Goal: Information Seeking & Learning: Learn about a topic

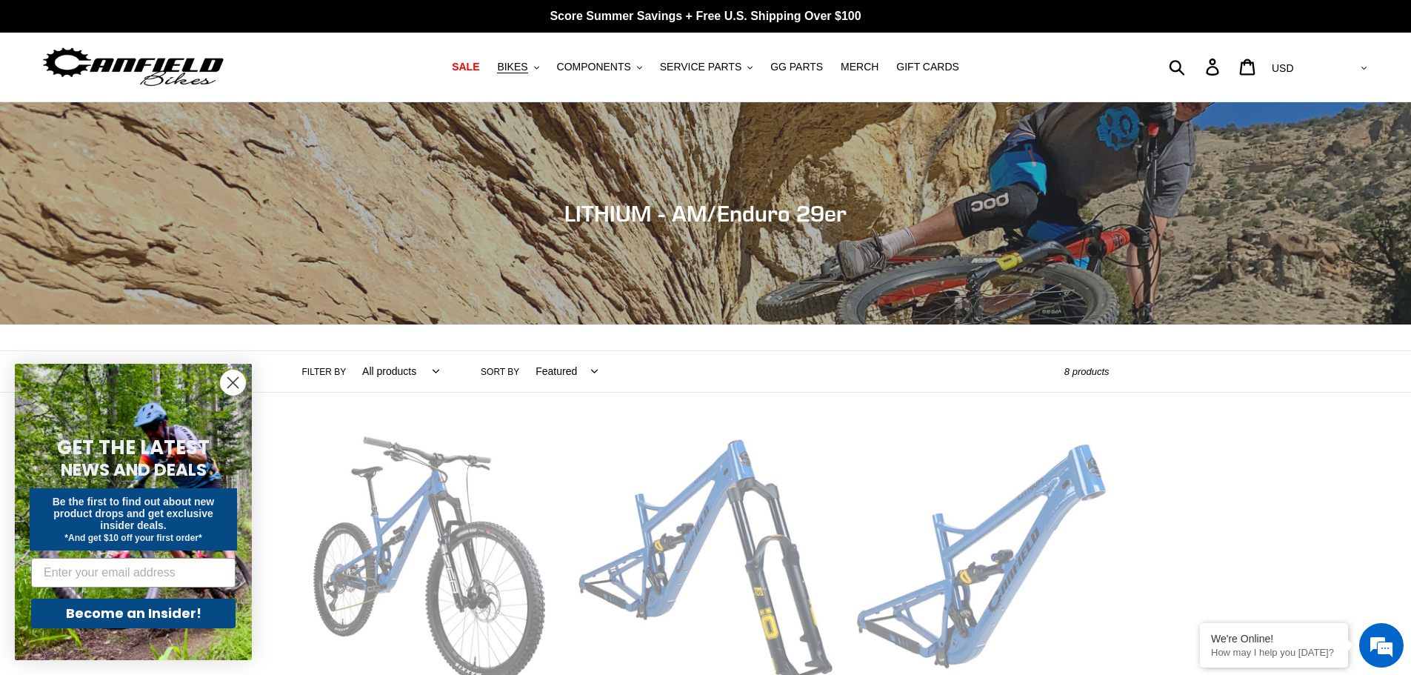
drag, startPoint x: 225, startPoint y: 387, endPoint x: 256, endPoint y: 387, distance: 31.1
click at [225, 387] on circle "Close dialog" at bounding box center [233, 382] width 24 height 24
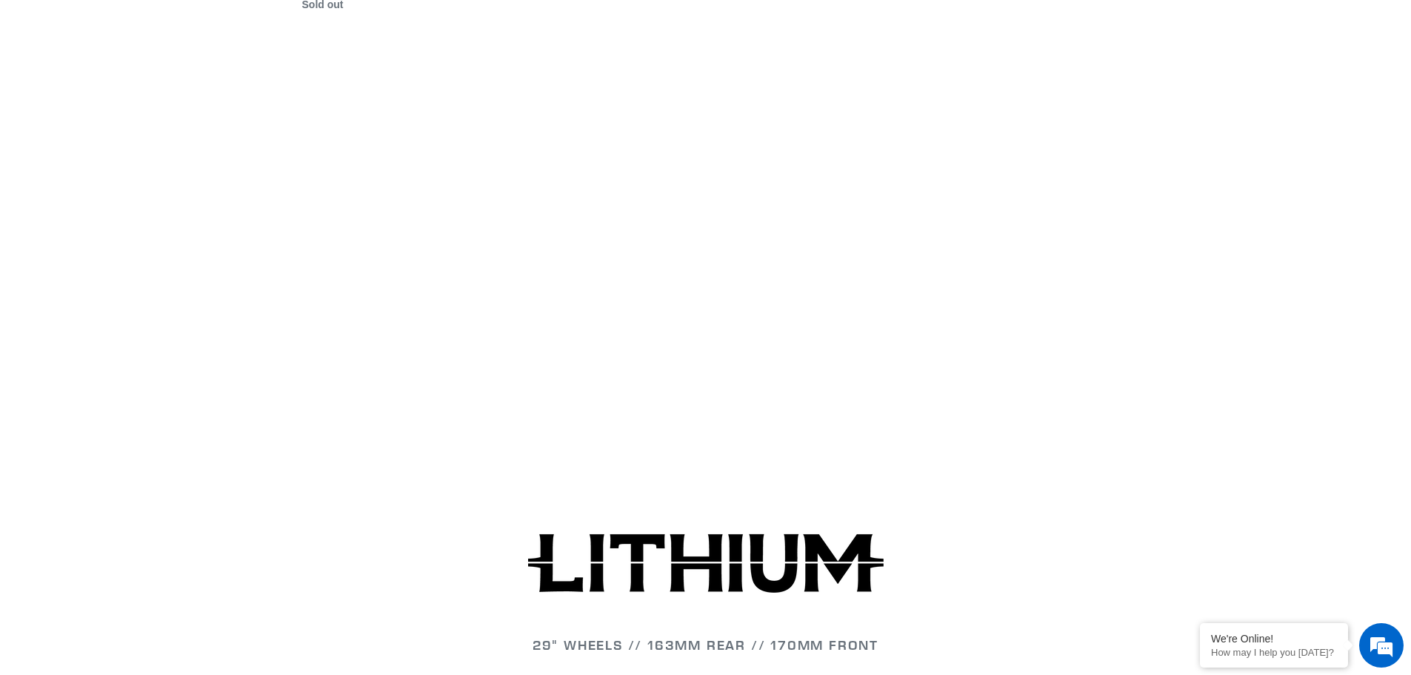
scroll to position [1778, 0]
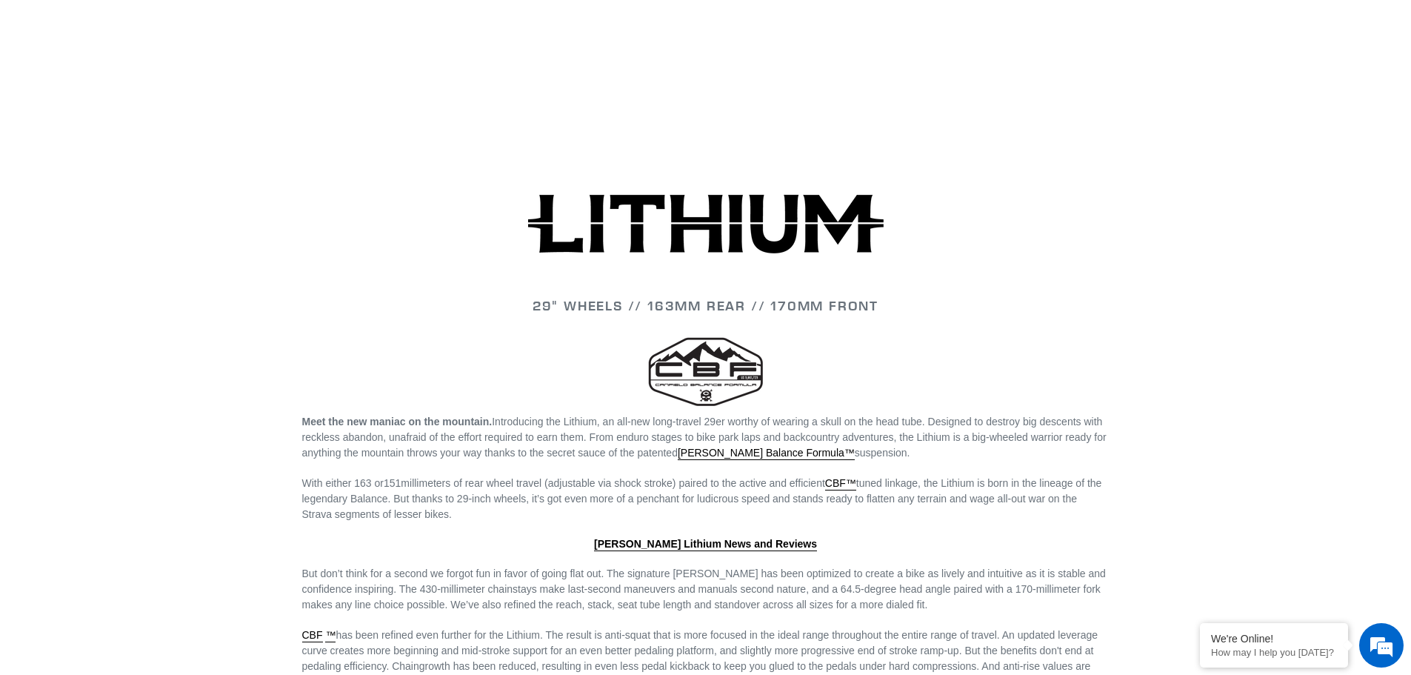
click at [680, 205] on img at bounding box center [706, 223] width 356 height 59
click at [701, 212] on img at bounding box center [706, 223] width 356 height 59
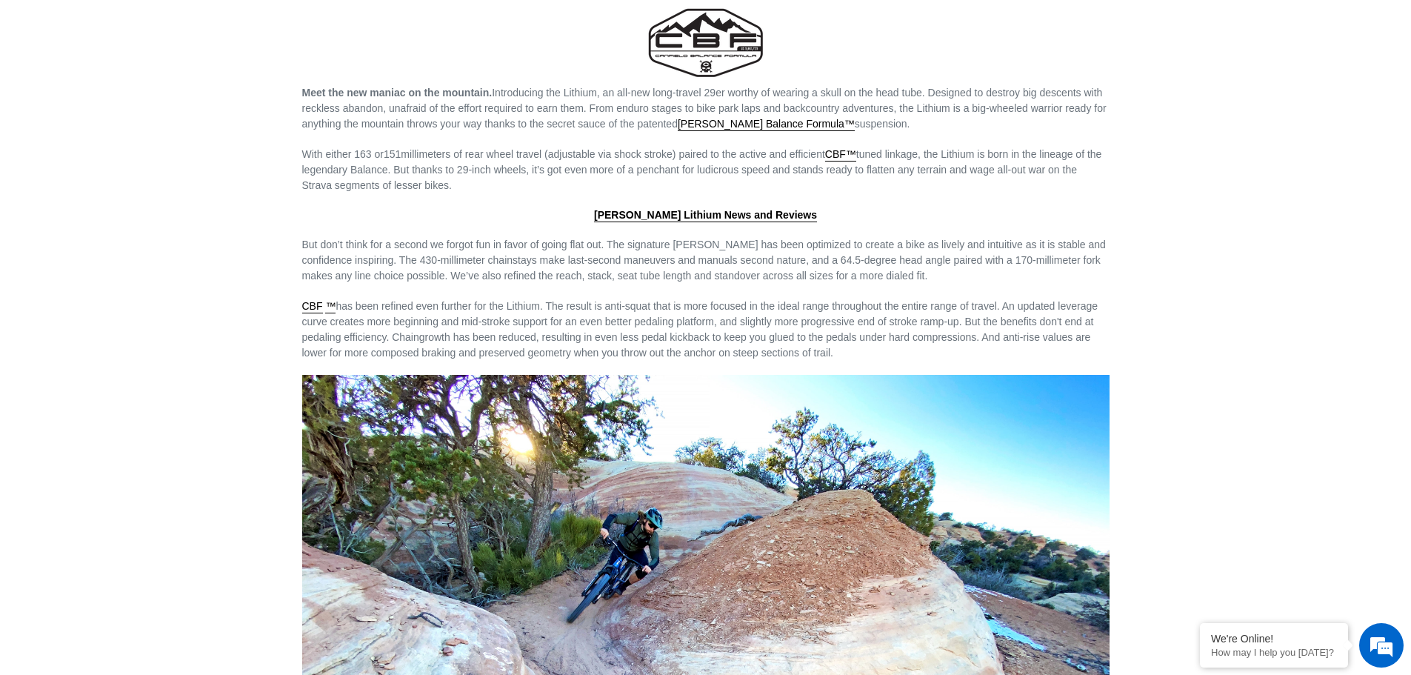
scroll to position [2130, 0]
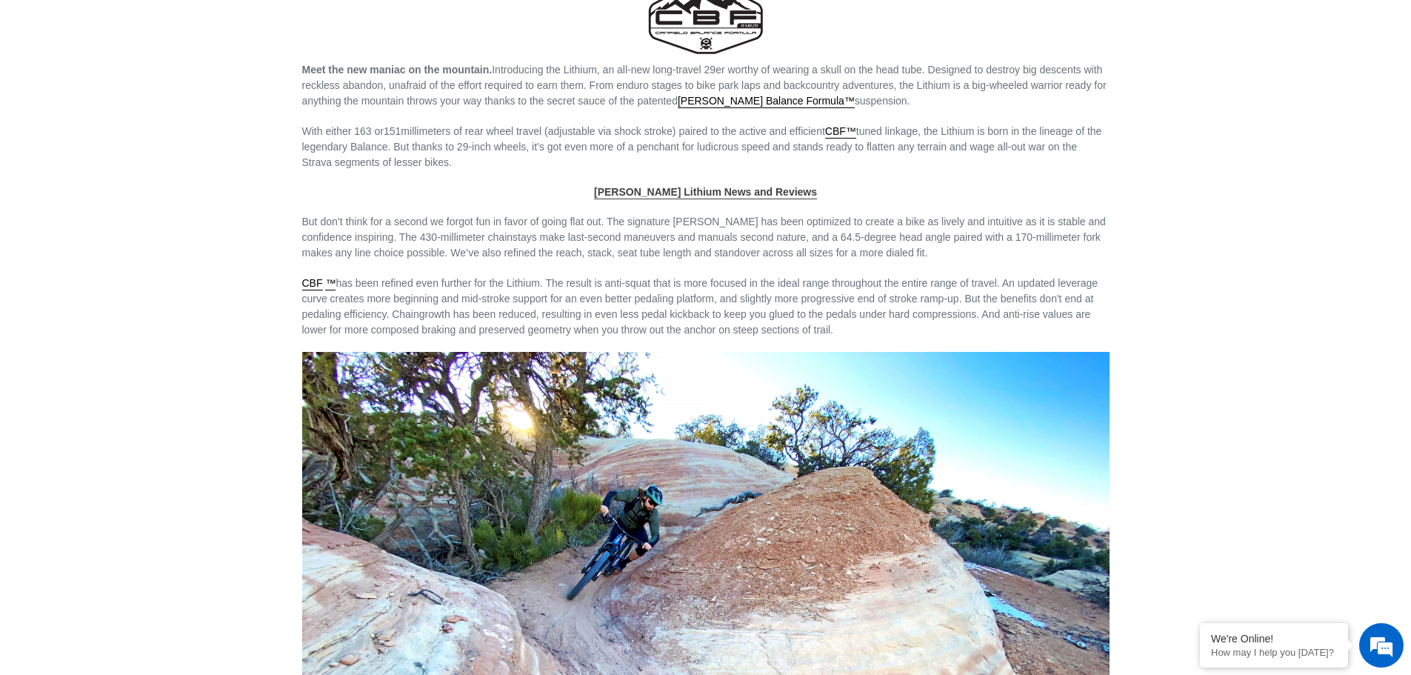
click at [742, 187] on link "Canfield Lithium News and Reviews" at bounding box center [705, 192] width 223 height 13
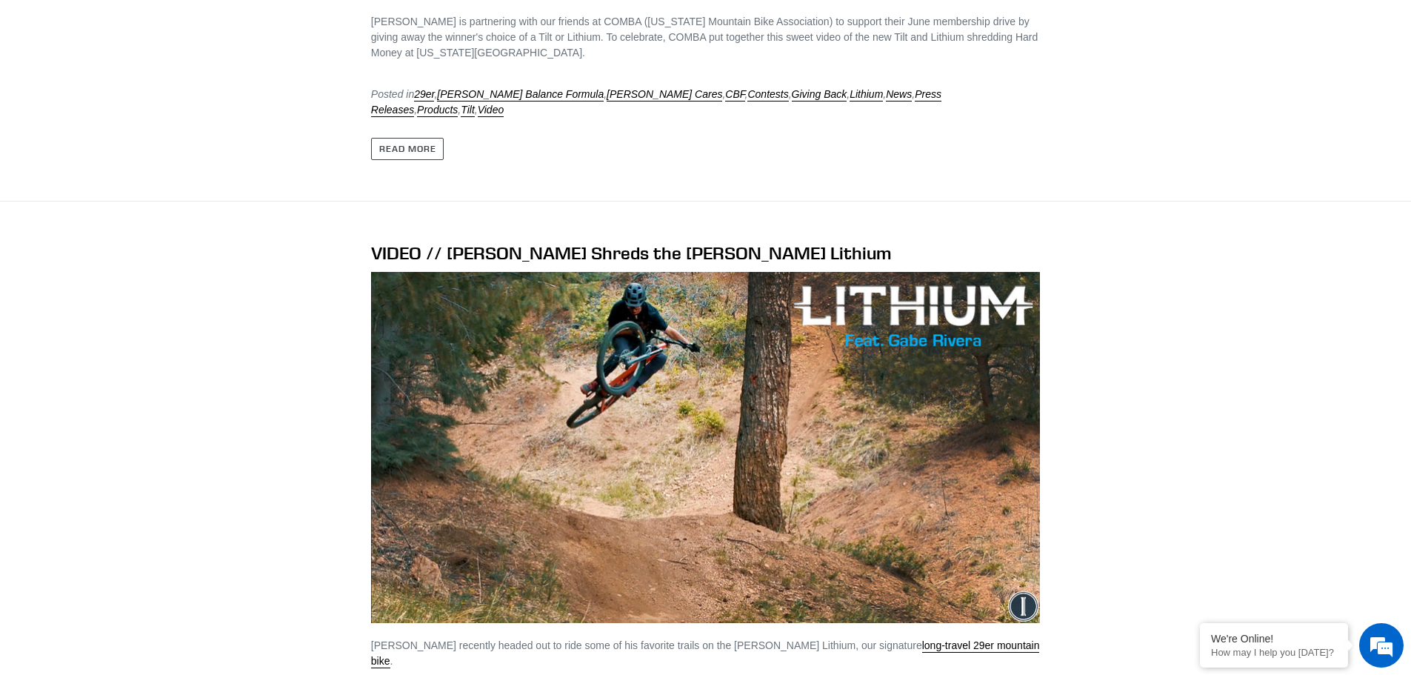
click at [903, 272] on img at bounding box center [705, 447] width 669 height 351
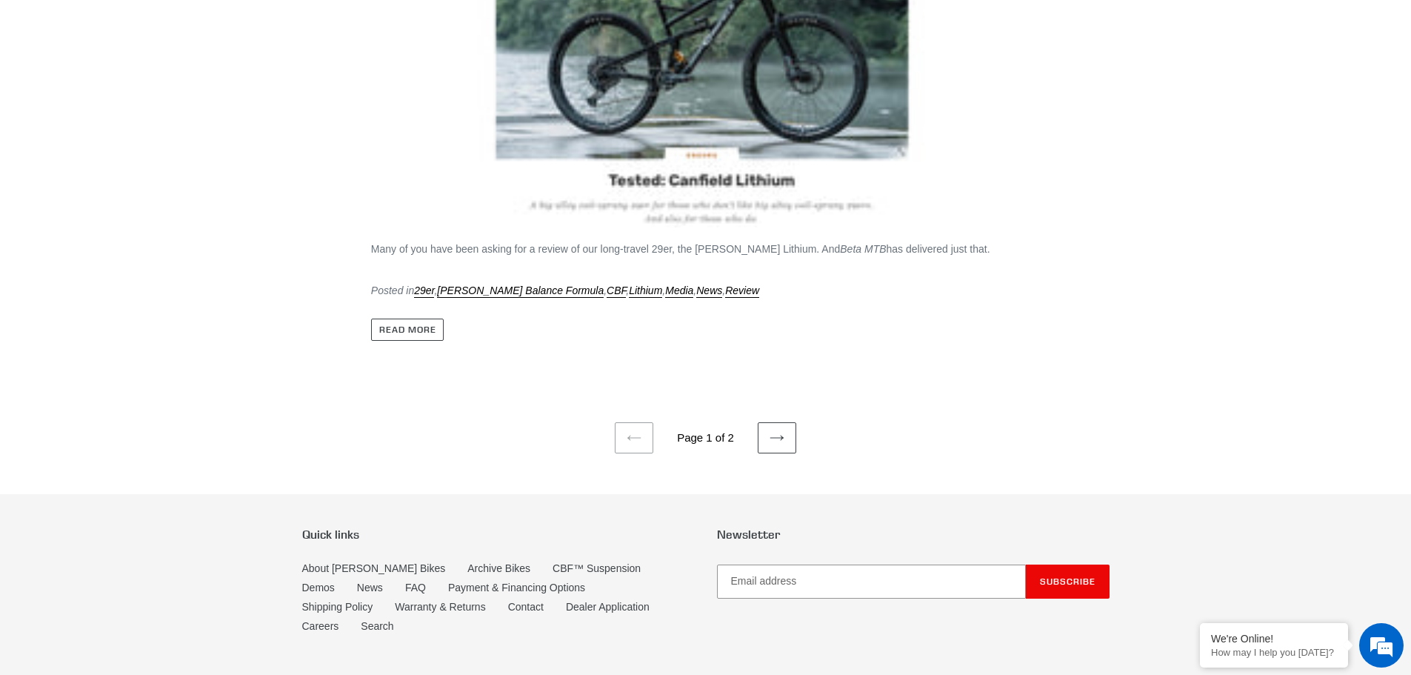
scroll to position [7029, 0]
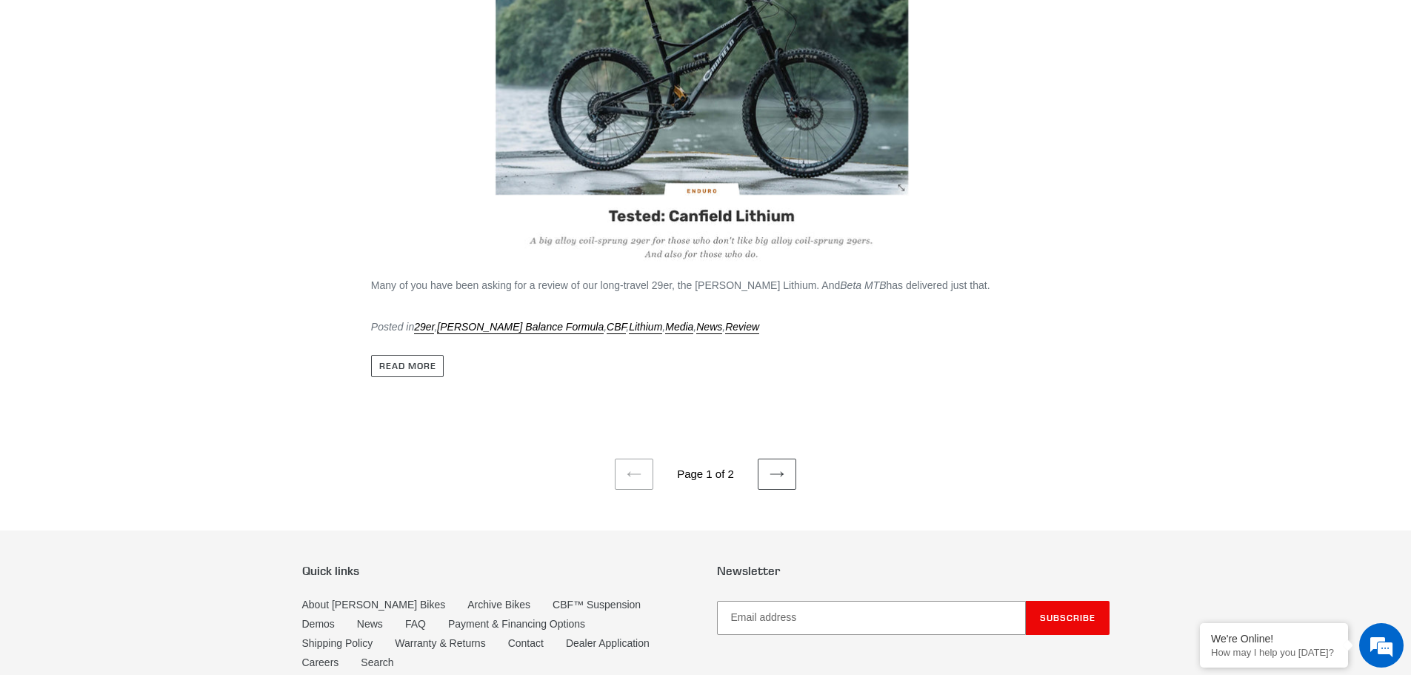
click at [755, 418] on ul "Previous page Page 1 of 2 Next page" at bounding box center [705, 454] width 1411 height 72
click at [777, 467] on icon at bounding box center [777, 474] width 15 height 15
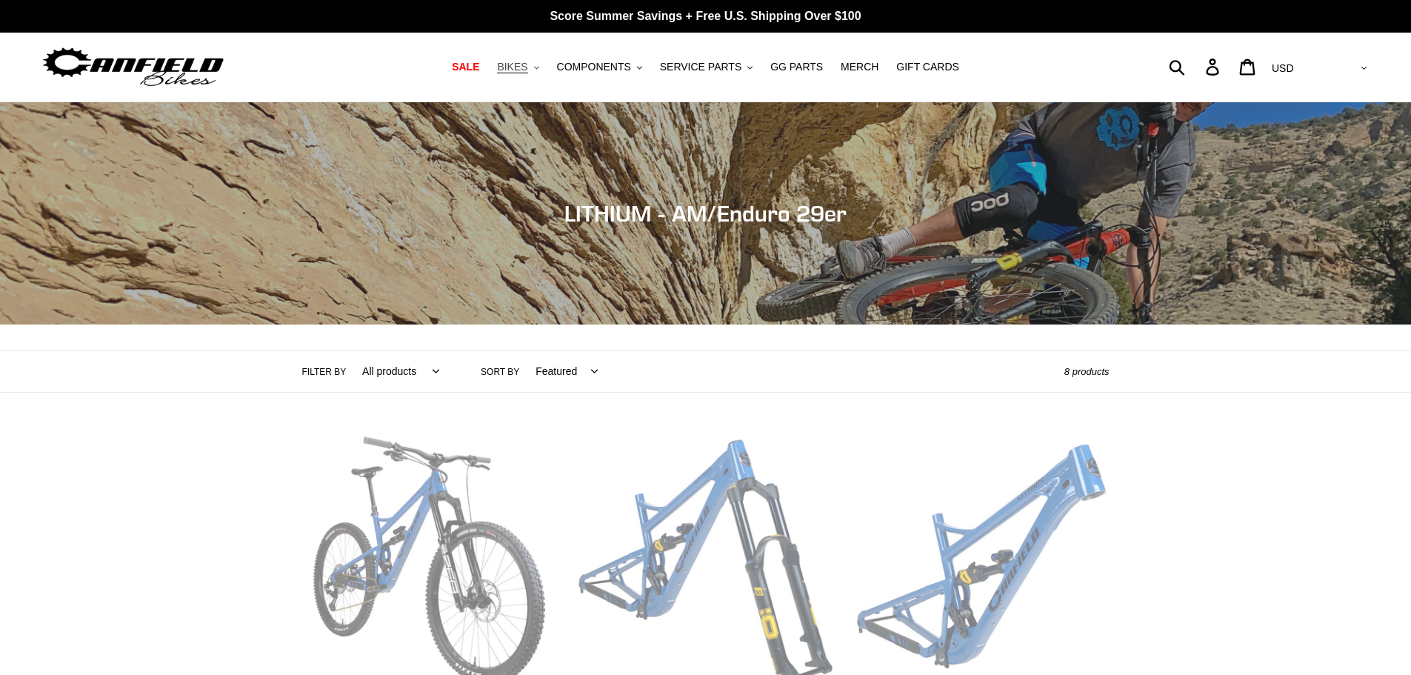
click at [546, 67] on button "BIKES .cls-1{fill:#231f20}" at bounding box center [518, 67] width 56 height 20
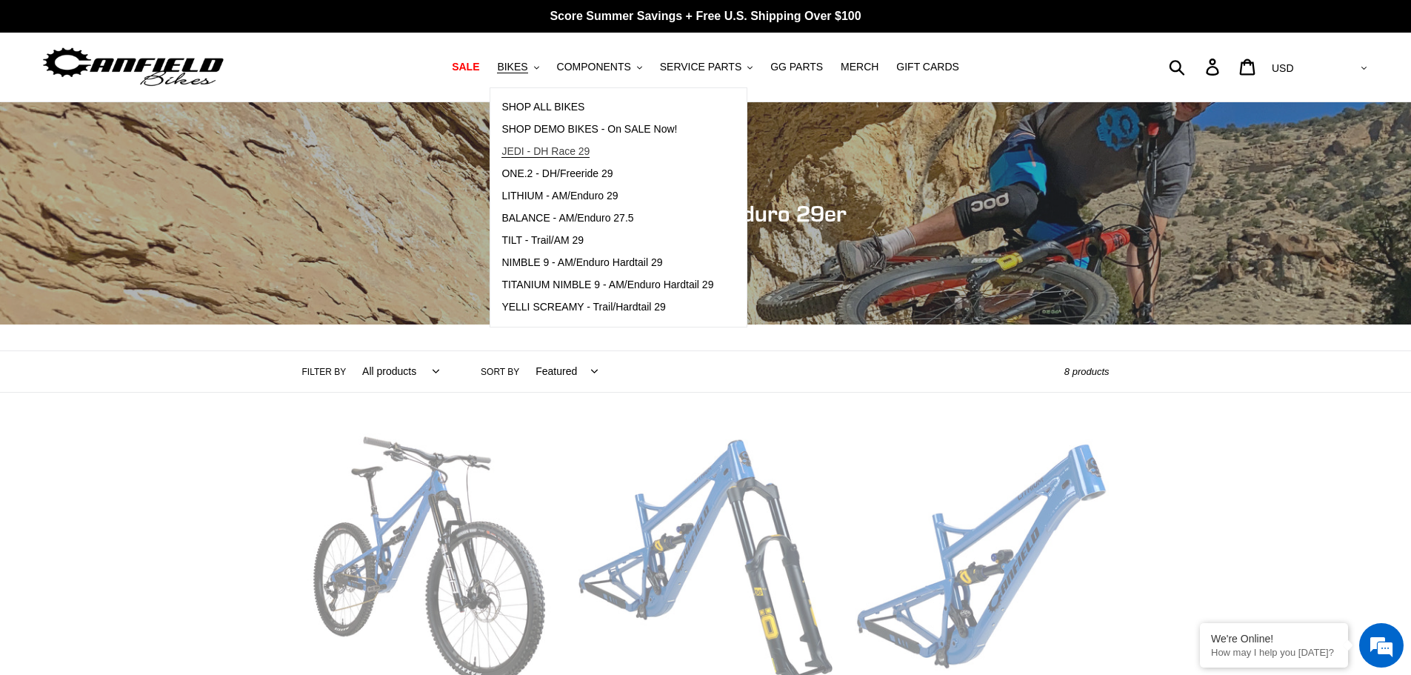
click at [576, 156] on span "JEDI - DH Race 29" at bounding box center [546, 151] width 88 height 13
